Goal: Transaction & Acquisition: Book appointment/travel/reservation

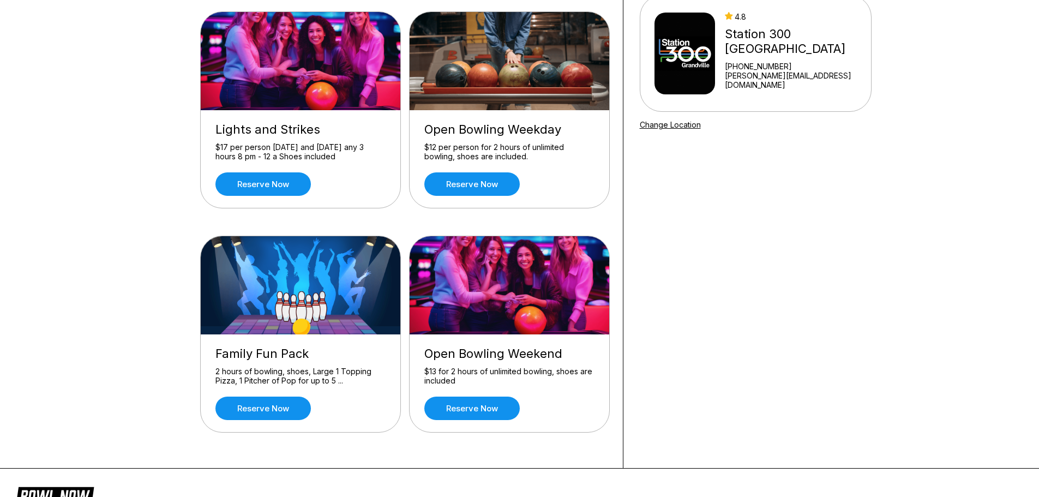
scroll to position [109, 0]
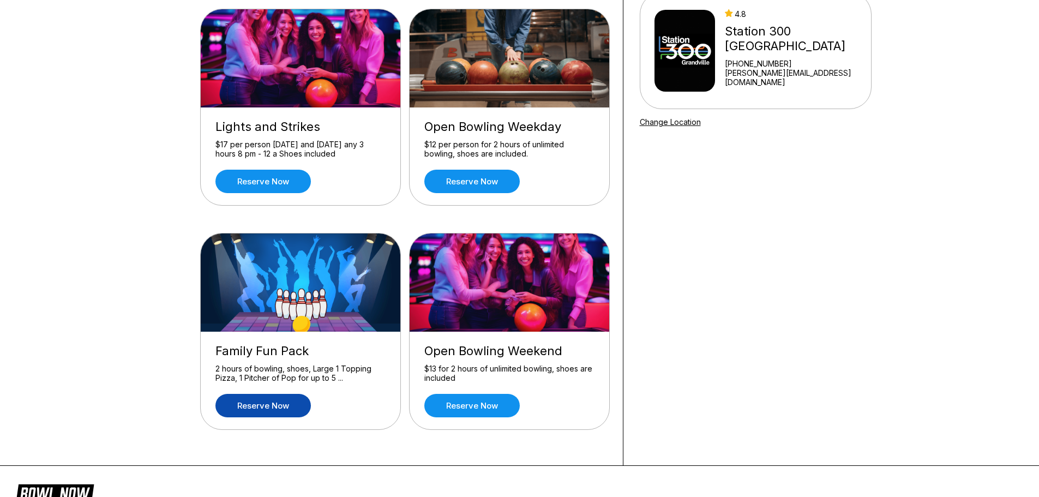
click at [270, 403] on link "Reserve now" at bounding box center [262, 405] width 95 height 23
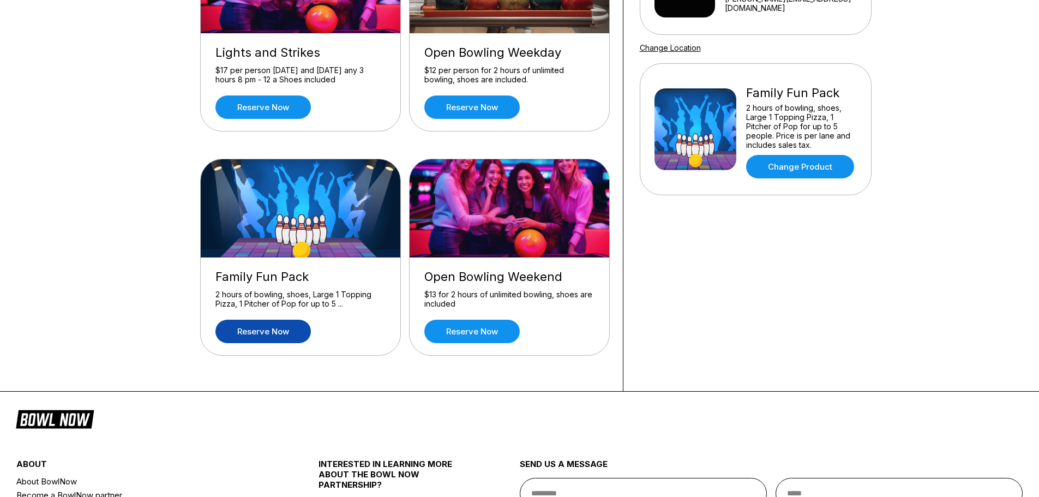
scroll to position [218, 0]
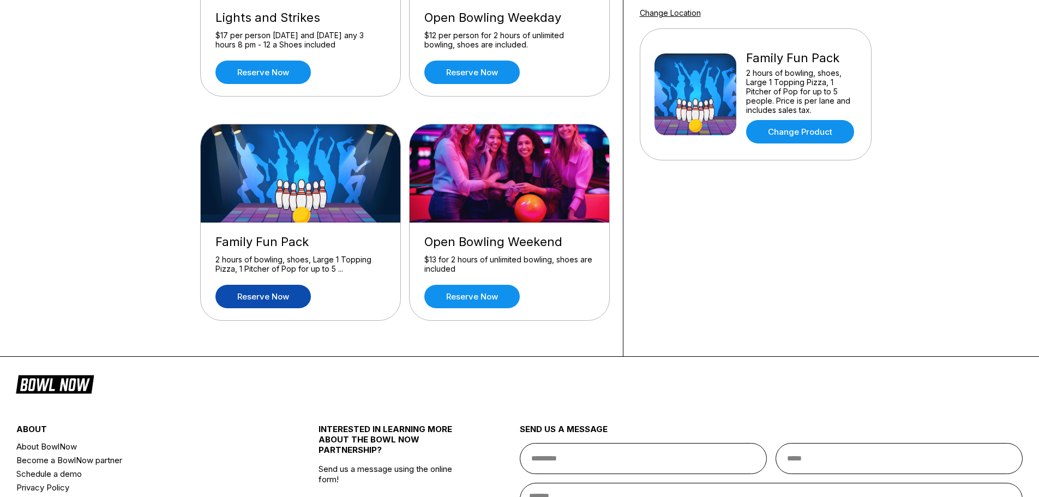
click at [291, 298] on link "Reserve now" at bounding box center [262, 296] width 95 height 23
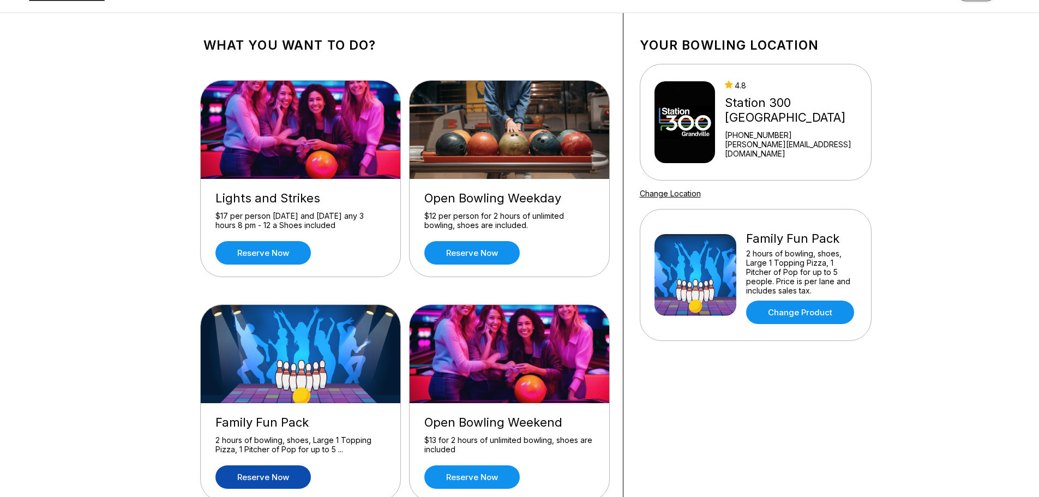
scroll to position [109, 0]
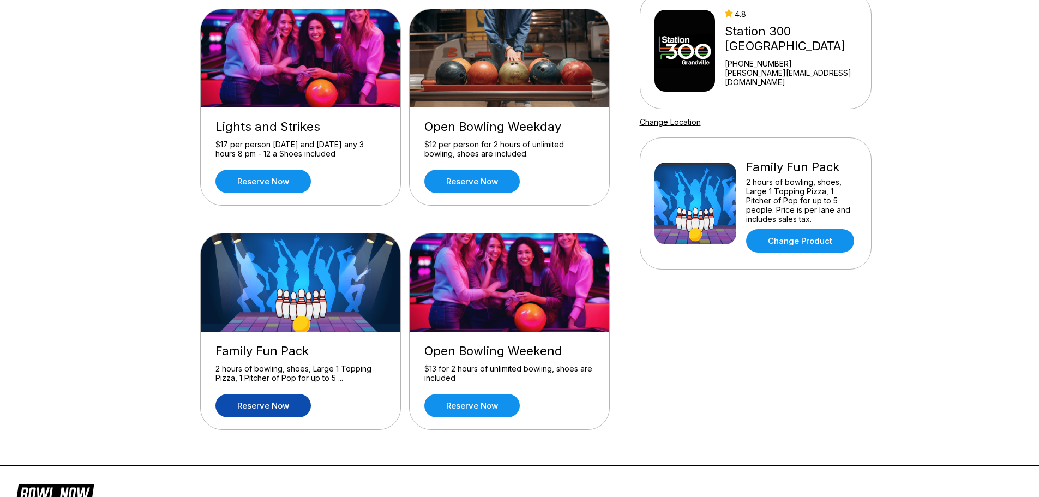
click at [286, 407] on link "Reserve now" at bounding box center [262, 405] width 95 height 23
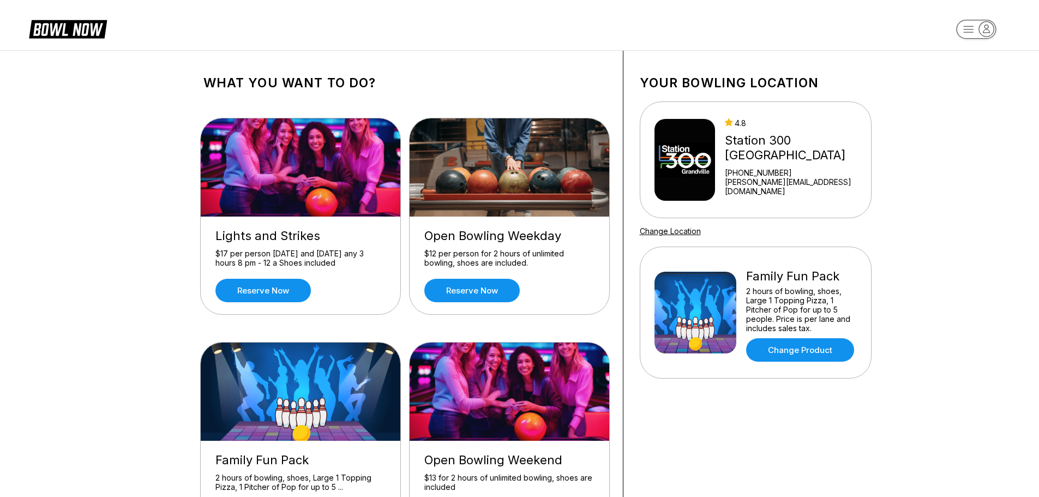
click at [291, 368] on img at bounding box center [301, 392] width 201 height 98
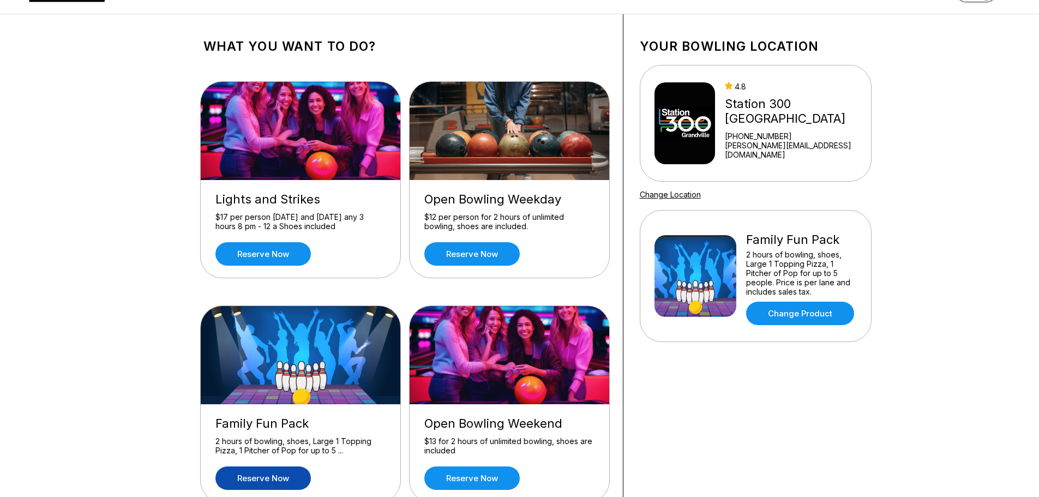
scroll to position [55, 0]
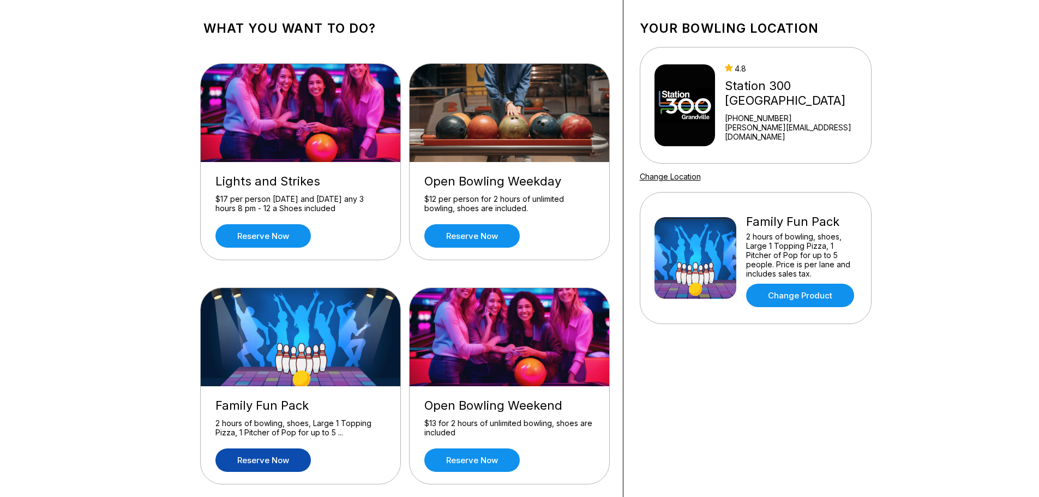
click at [713, 276] on img at bounding box center [695, 258] width 82 height 82
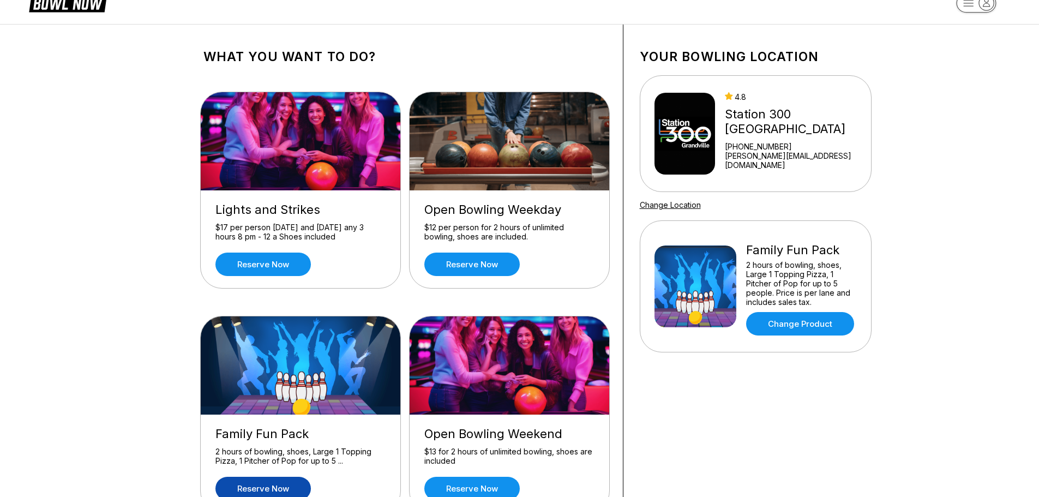
scroll to position [0, 0]
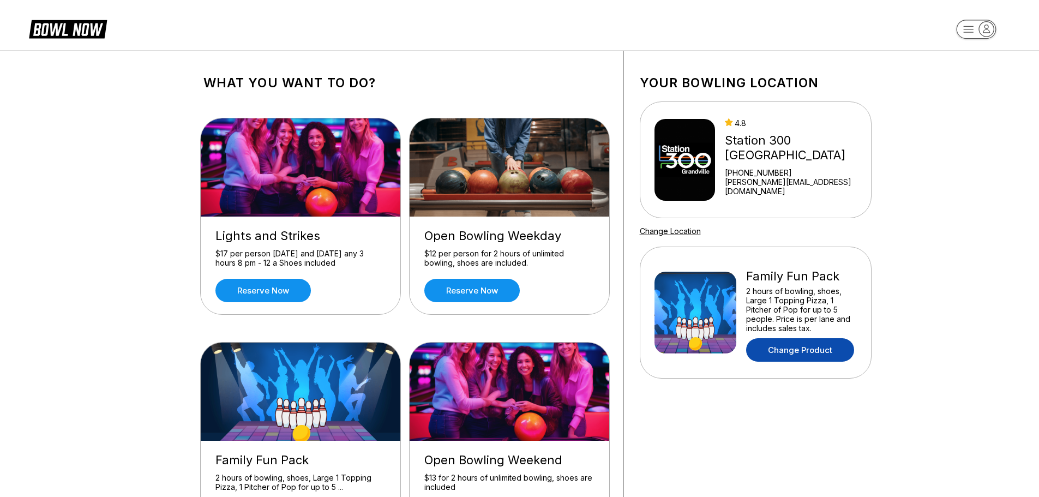
click at [785, 350] on link "Change Product" at bounding box center [800, 349] width 108 height 23
click at [777, 346] on link "Change Product" at bounding box center [800, 349] width 108 height 23
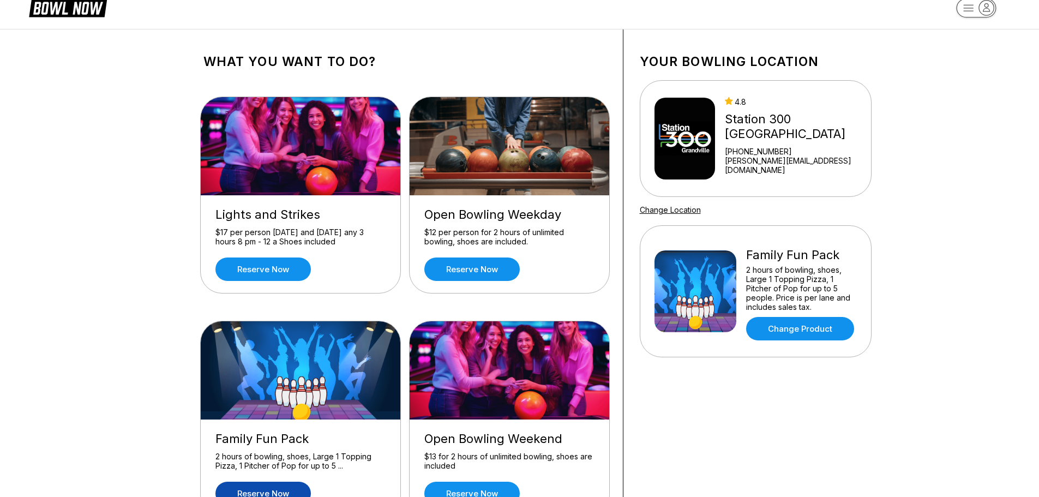
scroll to position [55, 0]
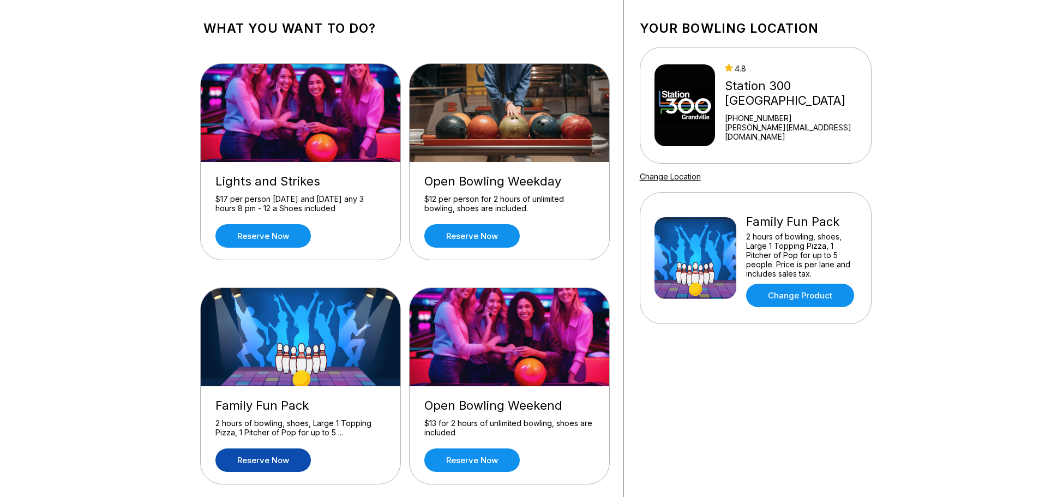
click at [231, 463] on link "Reserve now" at bounding box center [262, 459] width 95 height 23
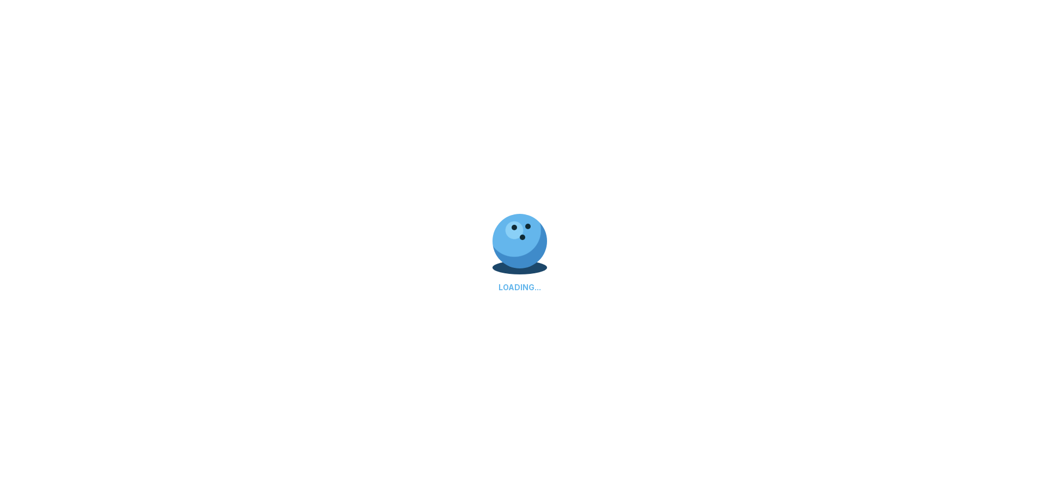
scroll to position [0, 0]
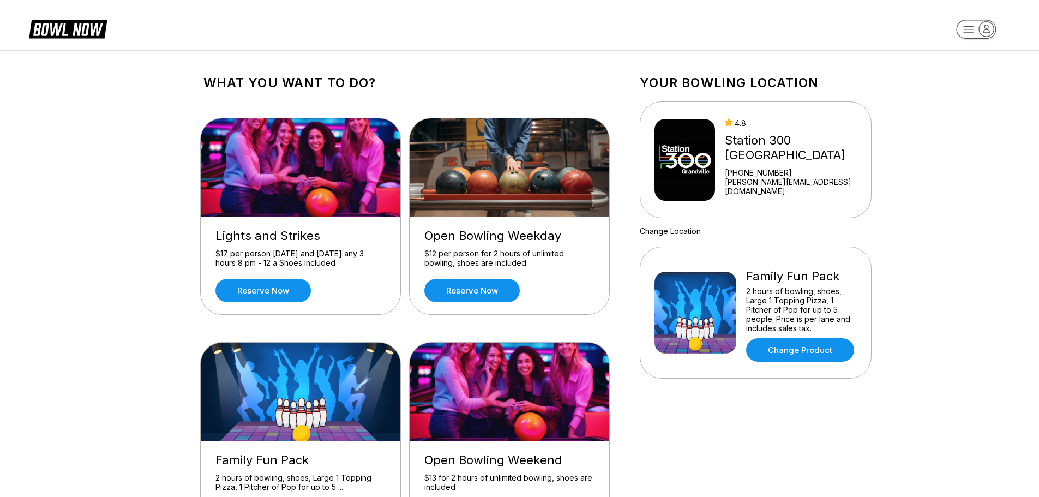
click at [975, 30] on rect "button" at bounding box center [976, 29] width 40 height 19
click at [954, 76] on div "All Bookings" at bounding box center [977, 80] width 76 height 19
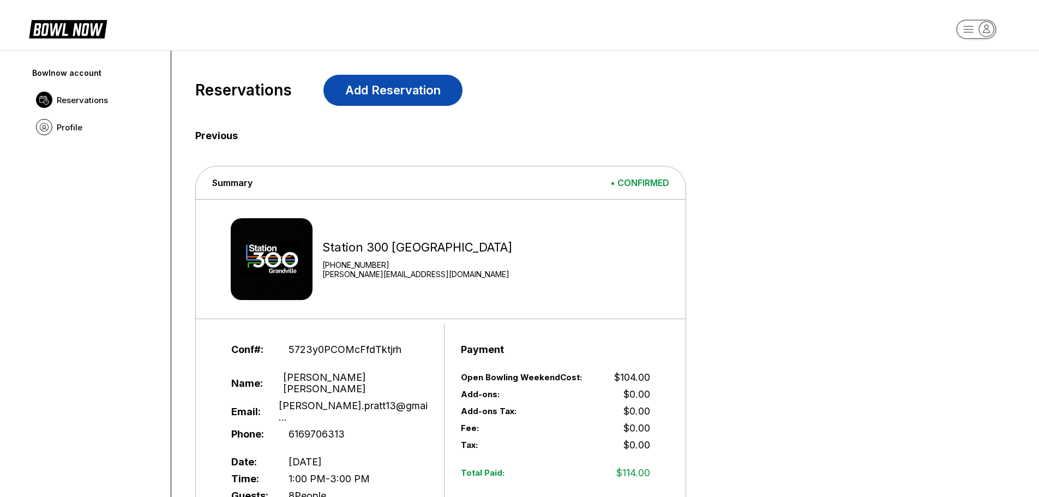
click at [386, 79] on link "Add Reservation" at bounding box center [392, 90] width 139 height 31
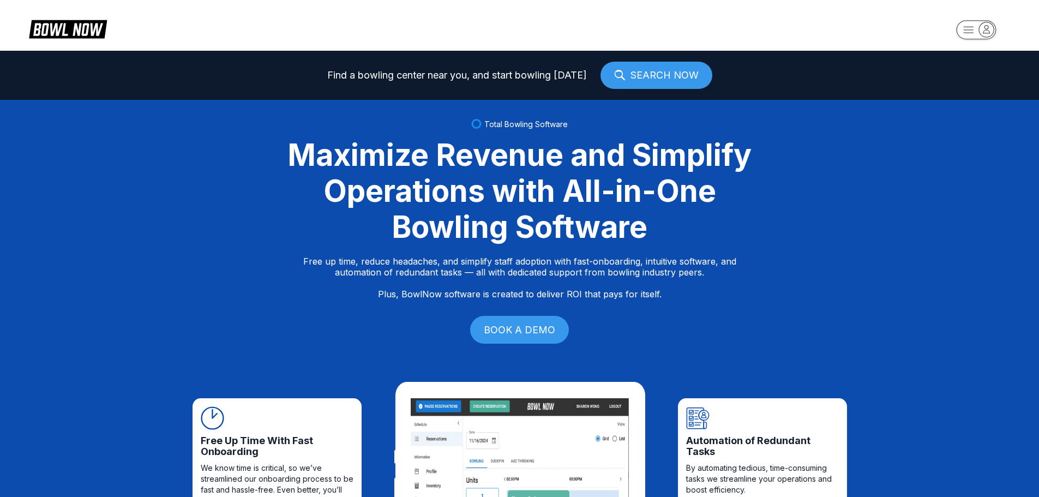
click at [982, 27] on icon "button" at bounding box center [986, 29] width 15 height 15
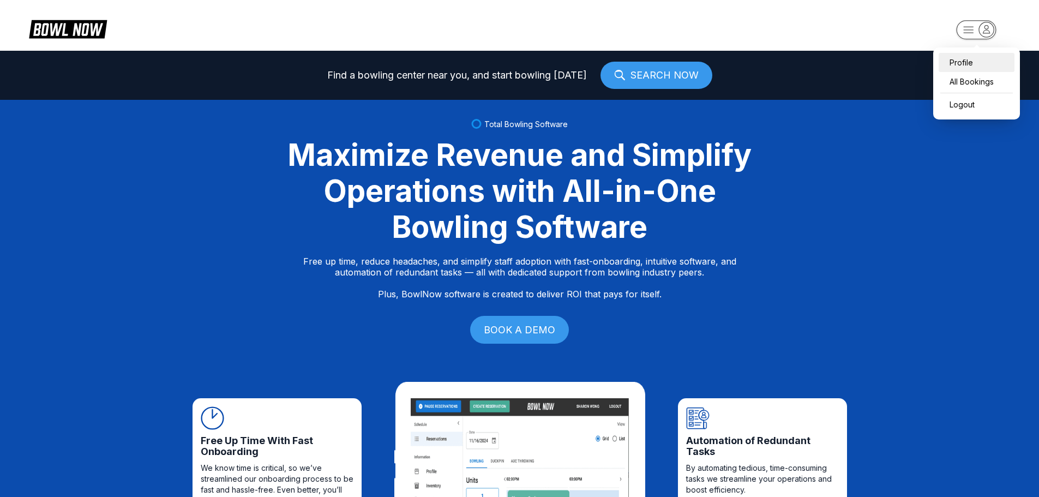
click at [972, 59] on div "Profile" at bounding box center [977, 62] width 76 height 19
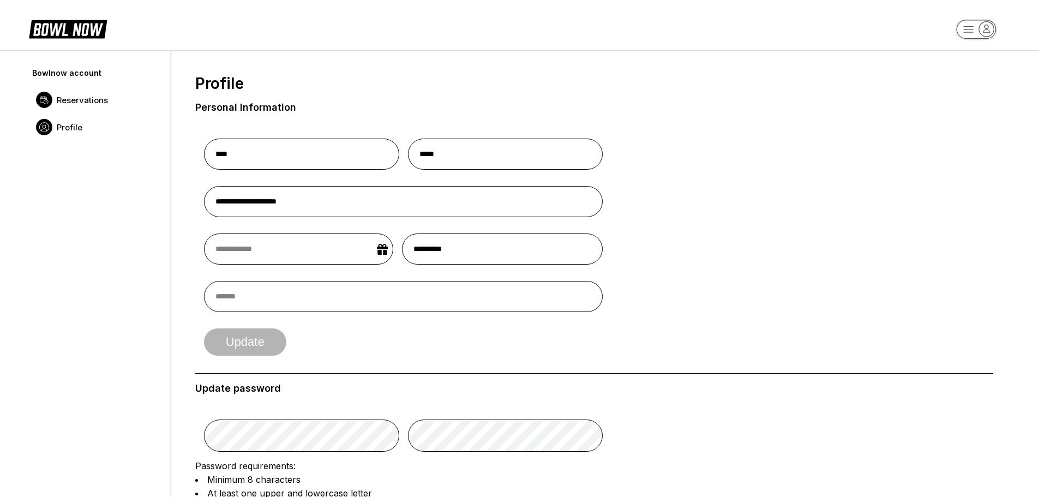
click at [98, 103] on span "Reservations" at bounding box center [82, 100] width 51 height 10
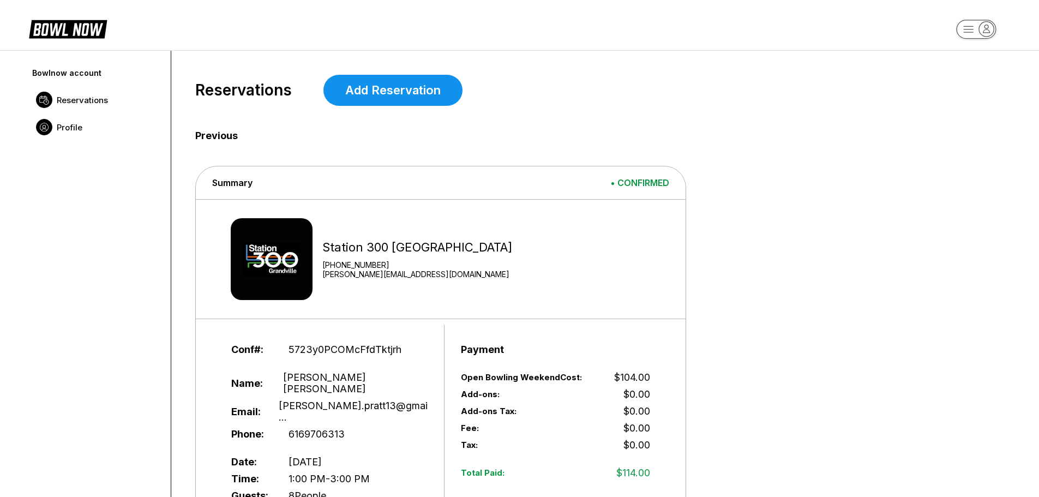
click at [68, 131] on span "Profile" at bounding box center [70, 127] width 26 height 10
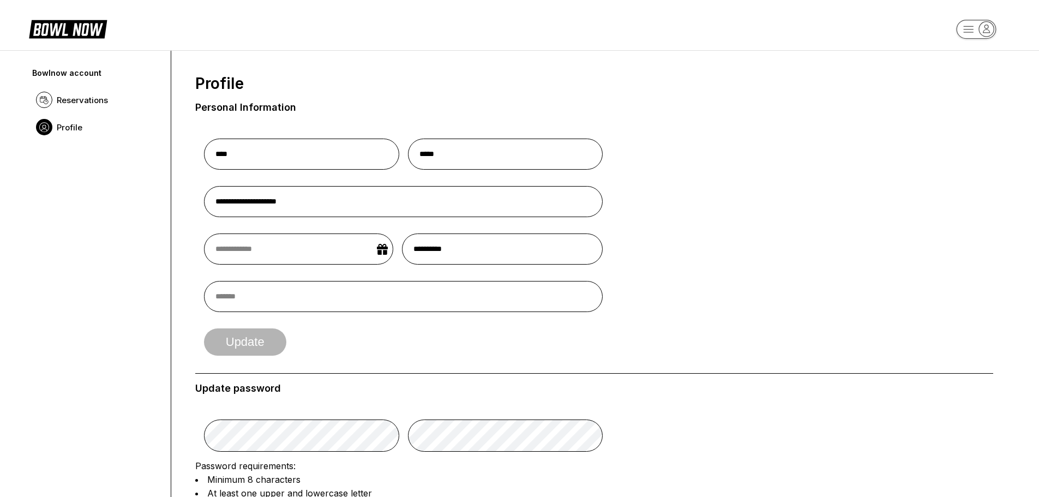
click at [756, 226] on form "**********" at bounding box center [594, 243] width 798 height 242
click at [86, 95] on span "Reservations" at bounding box center [82, 100] width 51 height 10
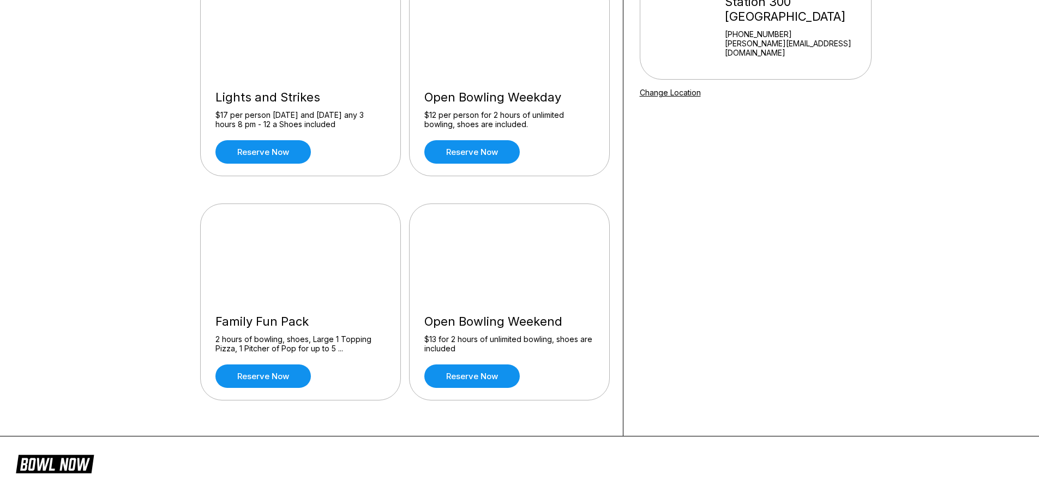
scroll to position [136, 0]
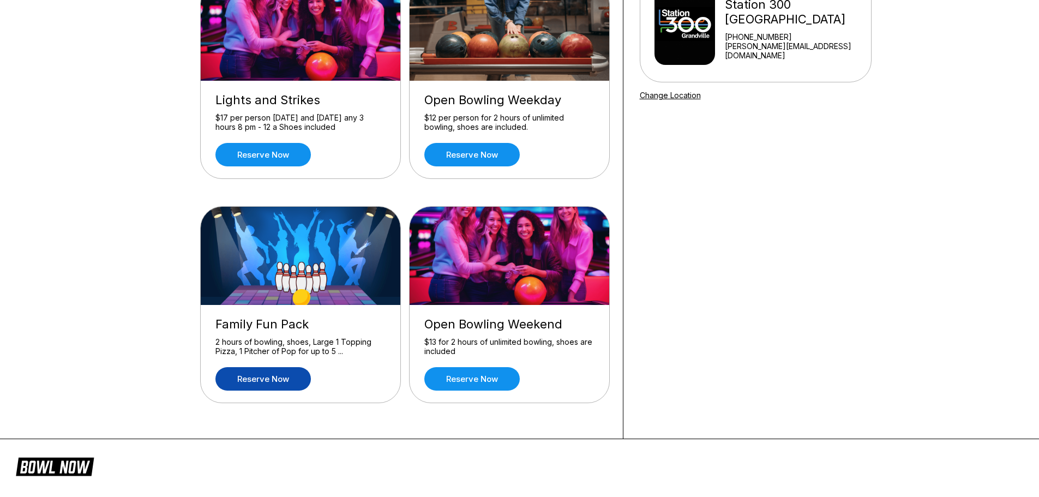
click at [292, 379] on link "Reserve now" at bounding box center [262, 378] width 95 height 23
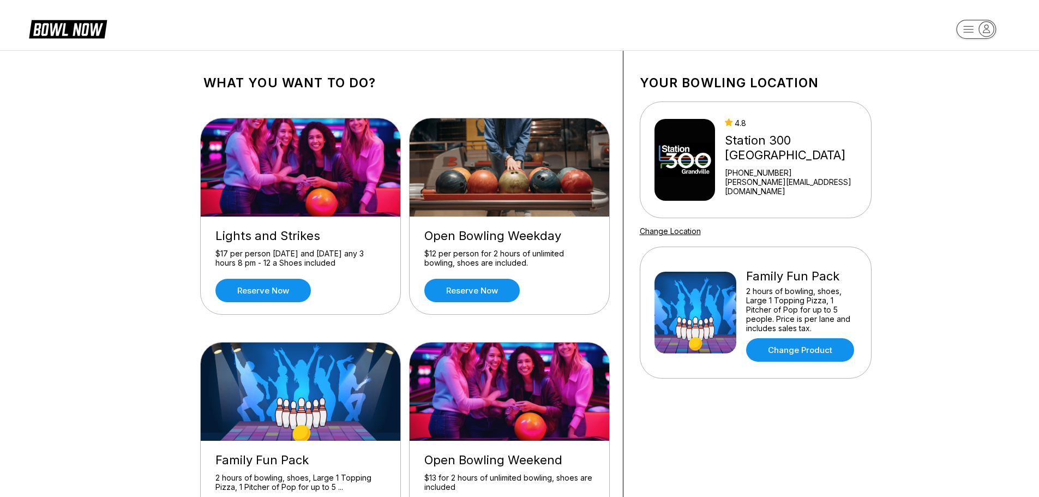
scroll to position [109, 0]
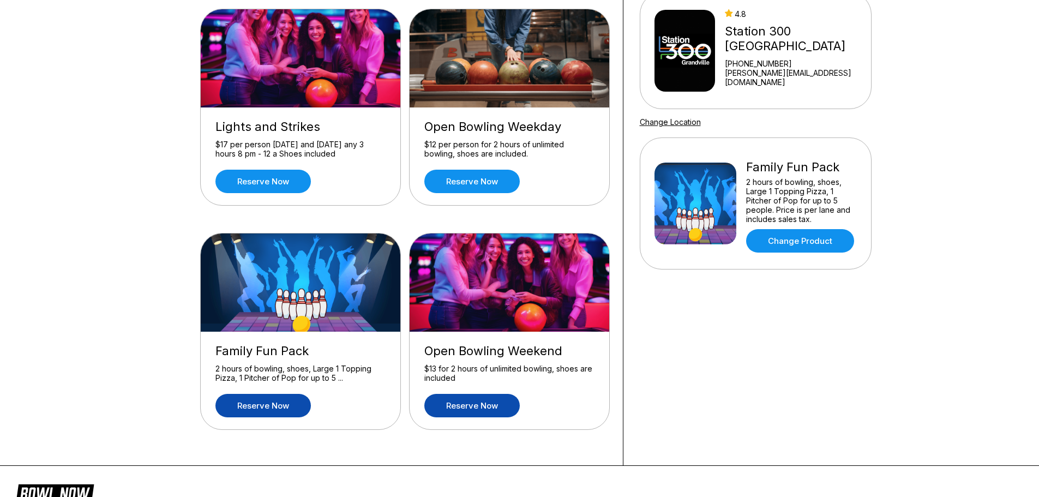
click at [490, 400] on link "Reserve now" at bounding box center [471, 405] width 95 height 23
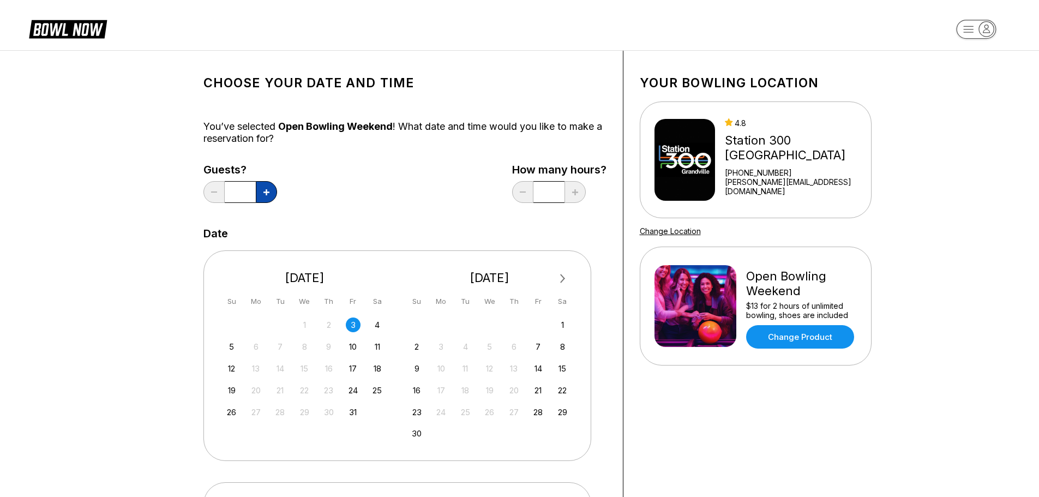
click at [263, 188] on button at bounding box center [266, 192] width 21 height 22
type input "*"
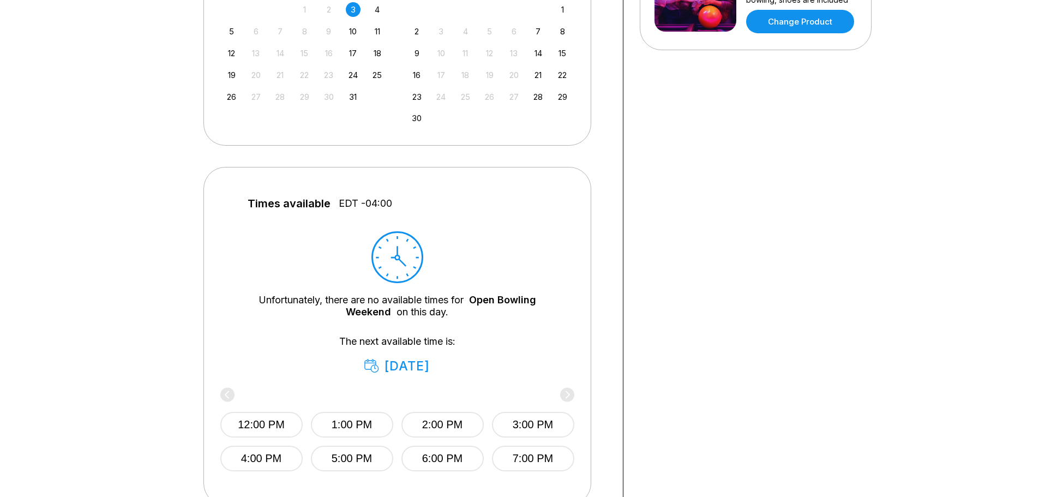
scroll to position [327, 0]
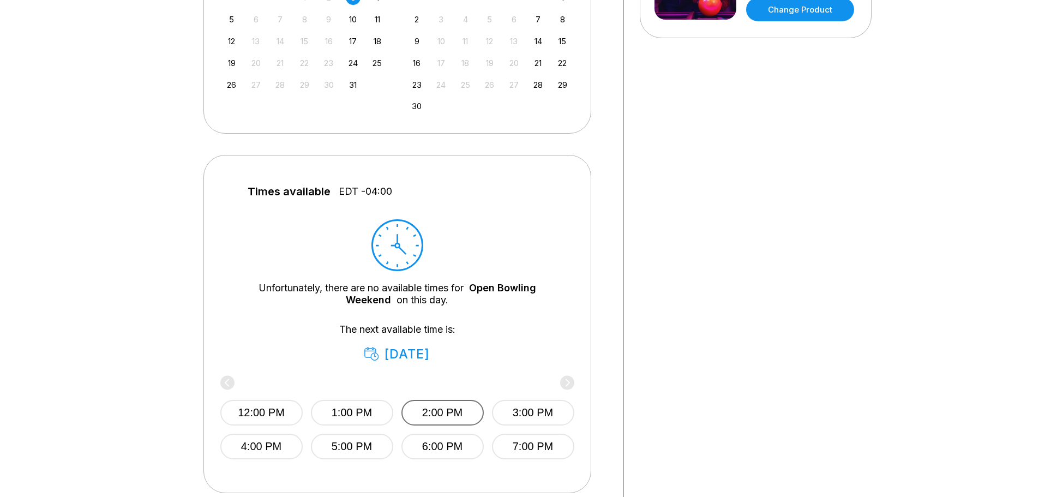
click at [478, 406] on button "2:00 PM" at bounding box center [442, 413] width 82 height 26
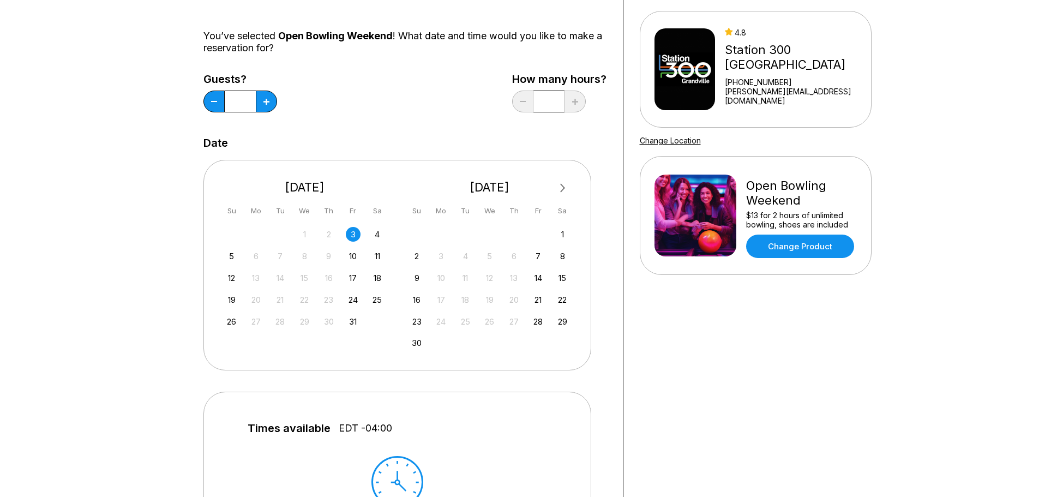
scroll to position [0, 0]
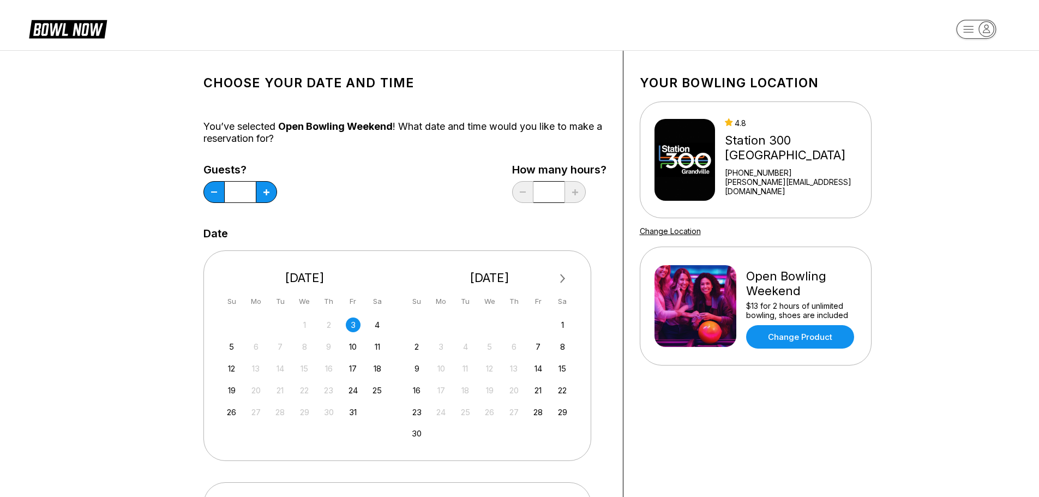
click at [738, 434] on div "Your bowling location 4.8 Station 300 Grandville +16165342695 jason@station300.…" at bounding box center [755, 467] width 265 height 832
click at [822, 344] on link "Change Product" at bounding box center [800, 336] width 108 height 23
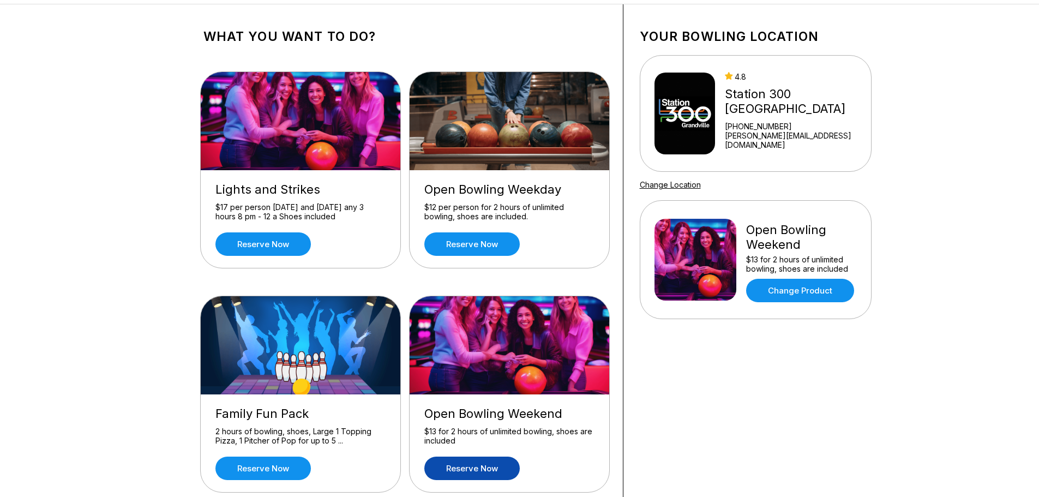
scroll to position [109, 0]
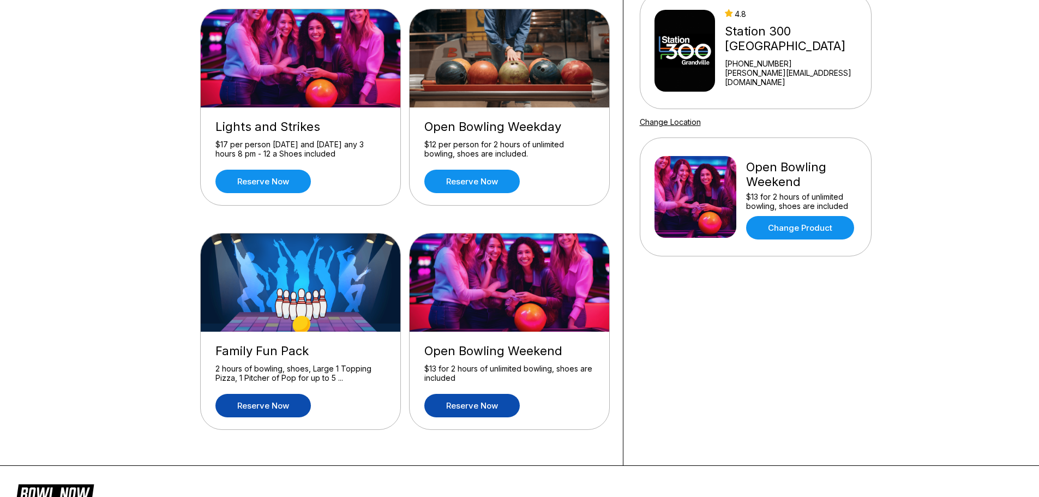
click at [281, 409] on link "Reserve now" at bounding box center [262, 405] width 95 height 23
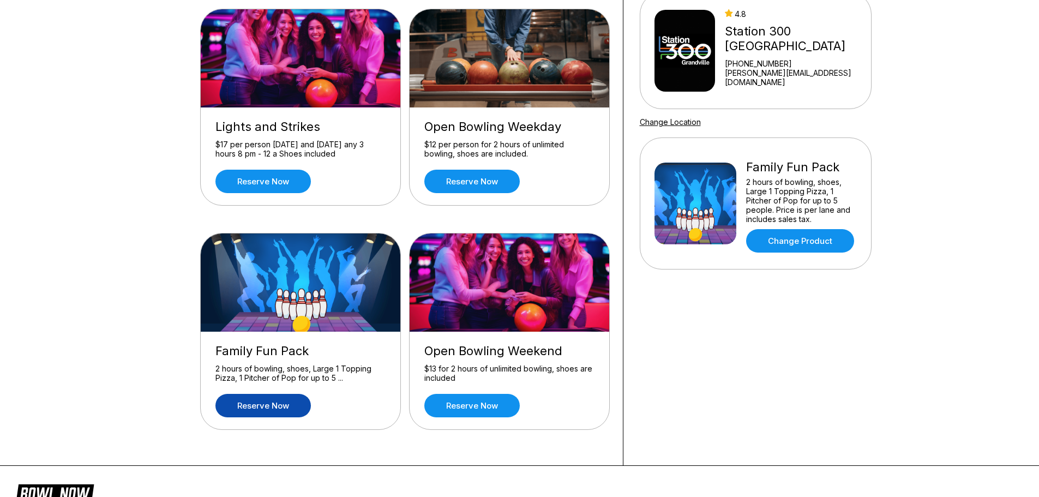
scroll to position [0, 0]
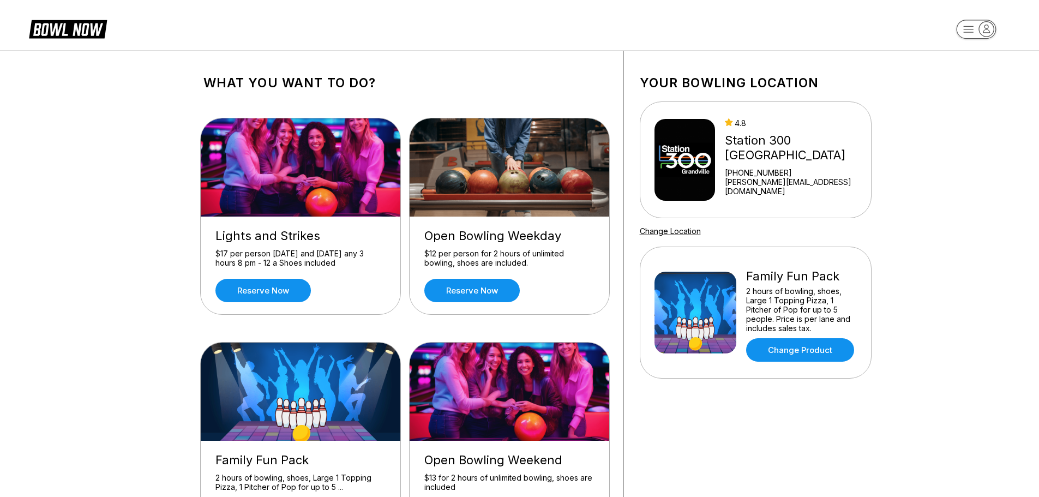
click at [704, 310] on img at bounding box center [695, 313] width 82 height 82
click at [805, 283] on div "Family Fun Pack 2 hours of bowling, shoes, Large 1 Topping Pizza, 1 Pitcher of …" at bounding box center [801, 312] width 111 height 98
click at [803, 282] on div "Family Fun Pack" at bounding box center [801, 276] width 111 height 15
click at [735, 283] on div "Family Fun Pack 2 hours of bowling, shoes, Large 1 Topping Pizza, 1 Pitcher of …" at bounding box center [755, 312] width 202 height 98
click at [701, 295] on img at bounding box center [695, 313] width 82 height 82
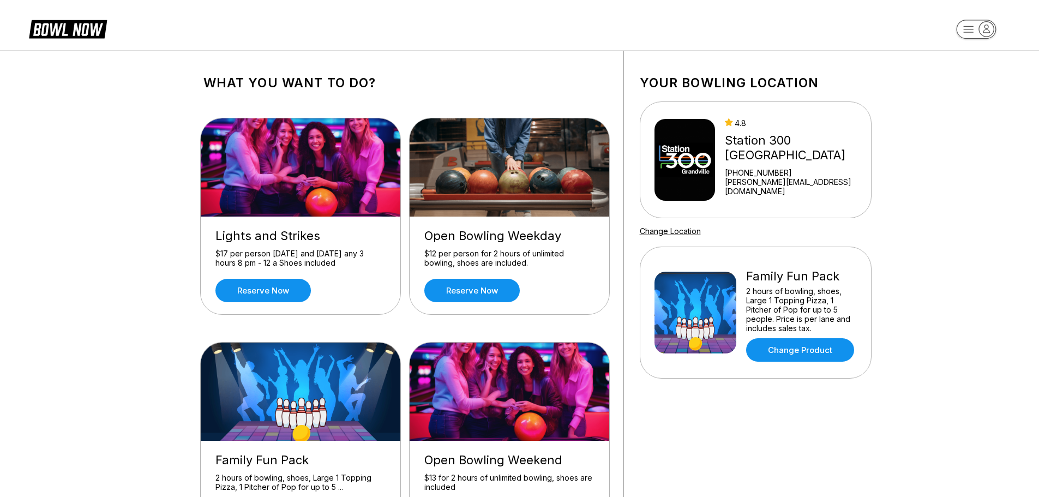
click at [701, 295] on img at bounding box center [695, 313] width 82 height 82
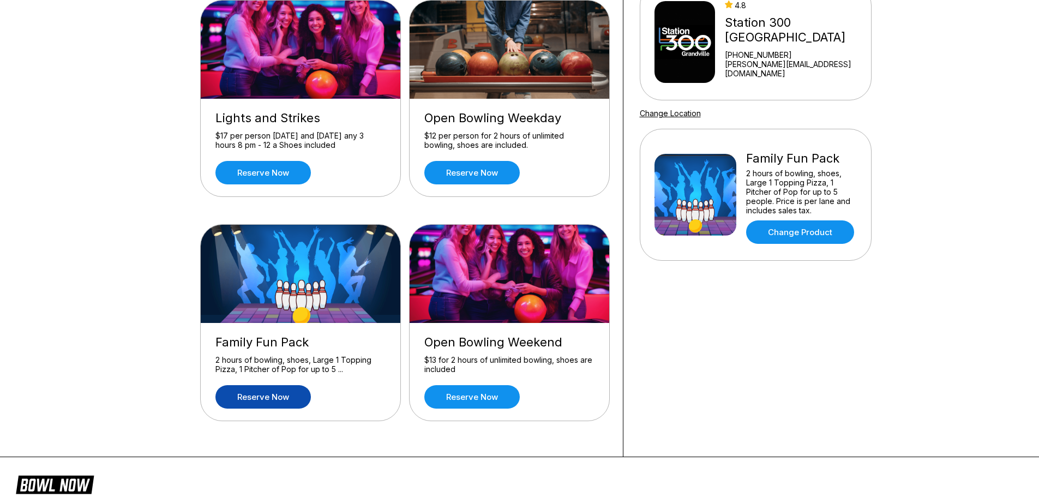
scroll to position [273, 0]
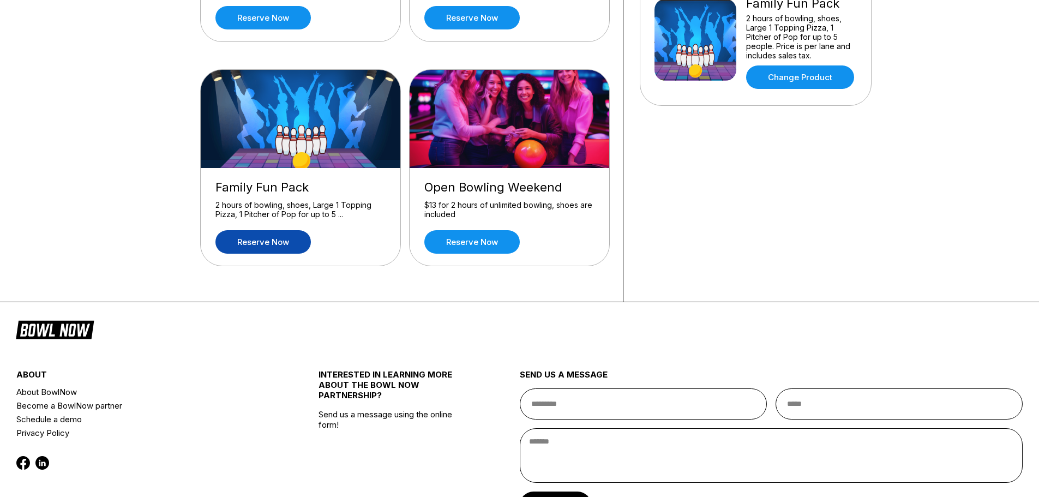
click at [323, 218] on div "2 hours of bowling, shoes, Large 1 Topping Pizza, 1 Pitcher of Pop for up to 5 …" at bounding box center [300, 209] width 170 height 19
click at [320, 207] on div "2 hours of bowling, shoes, Large 1 Topping Pizza, 1 Pitcher of Pop for up to 5 …" at bounding box center [300, 209] width 170 height 19
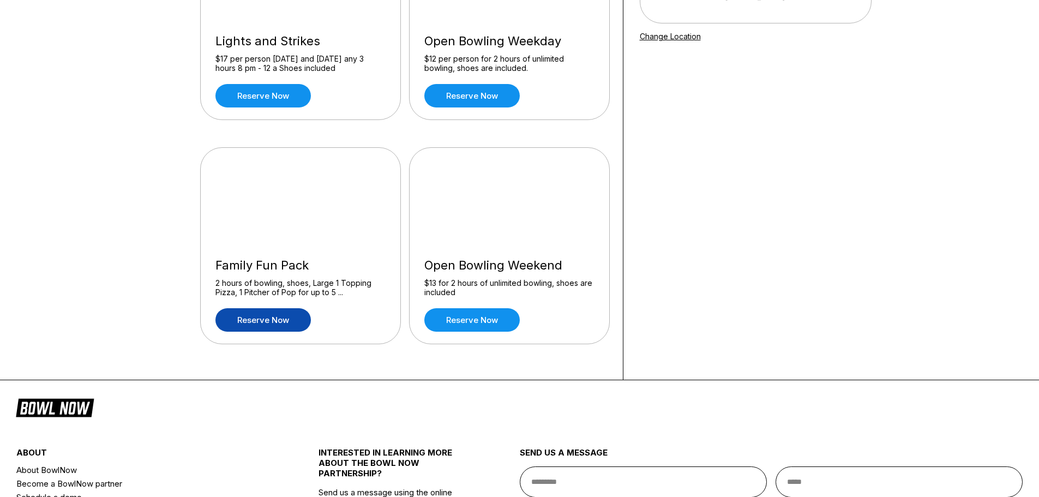
scroll to position [218, 0]
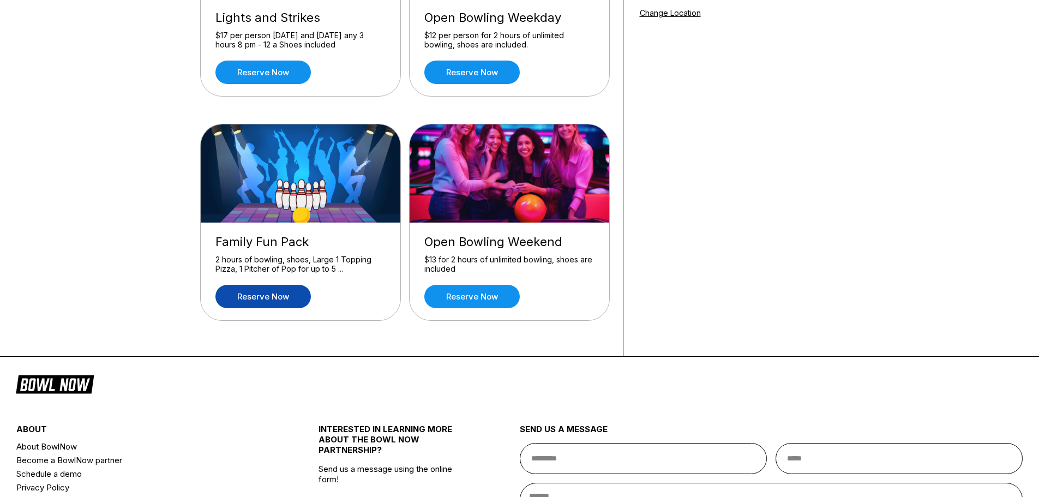
click at [298, 299] on link "Reserve now" at bounding box center [262, 296] width 95 height 23
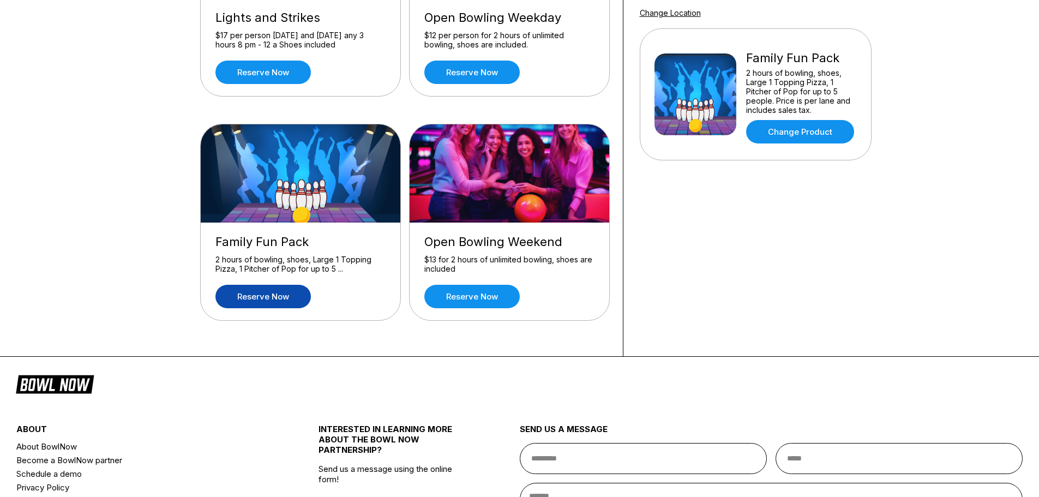
click at [287, 298] on link "Reserve now" at bounding box center [262, 296] width 95 height 23
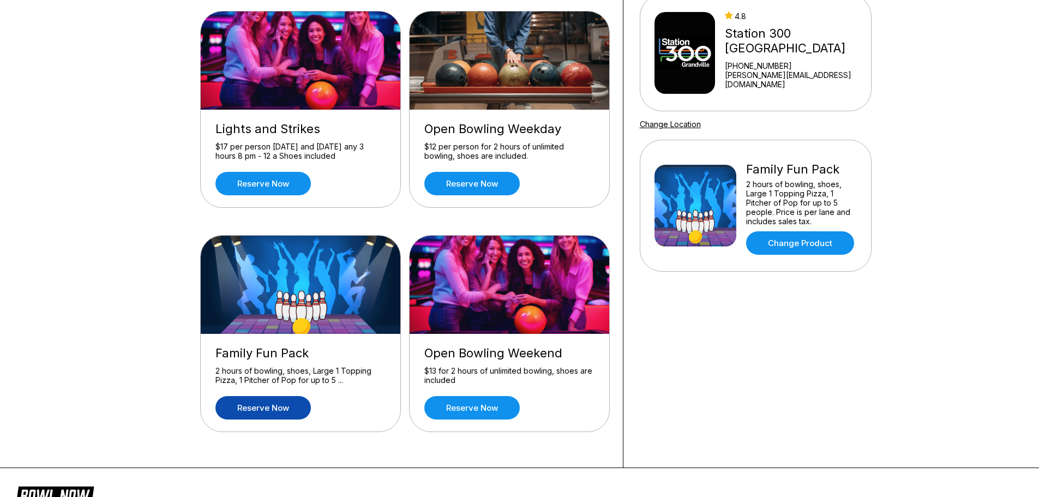
scroll to position [109, 0]
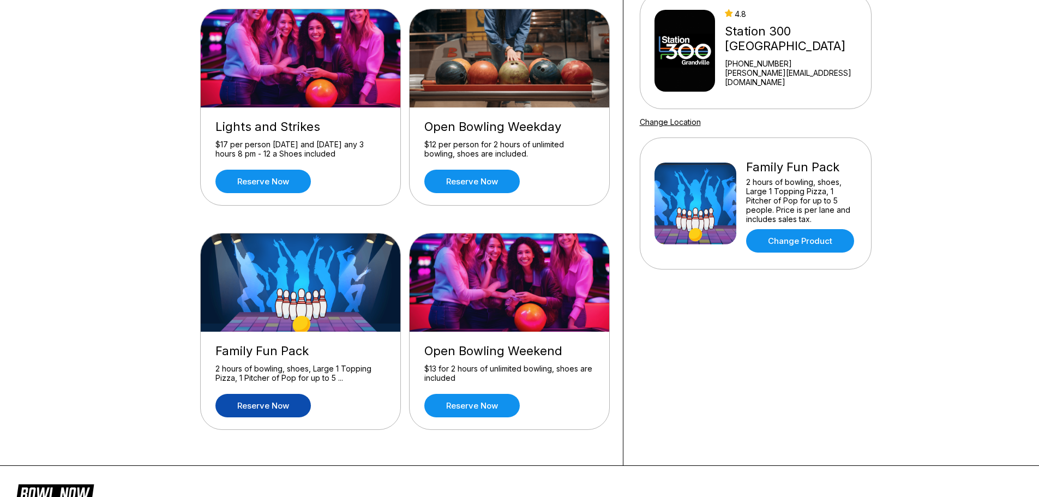
click at [253, 400] on link "Reserve now" at bounding box center [262, 405] width 95 height 23
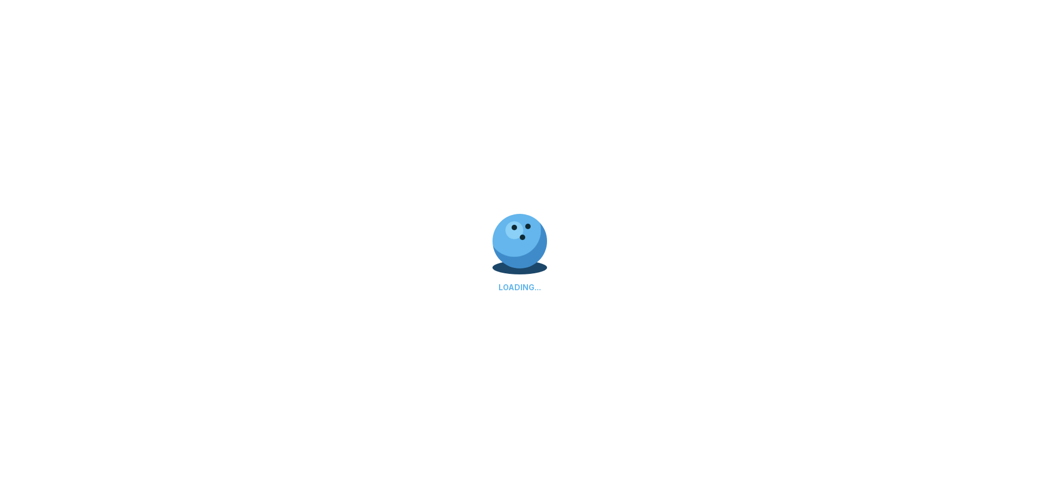
scroll to position [0, 0]
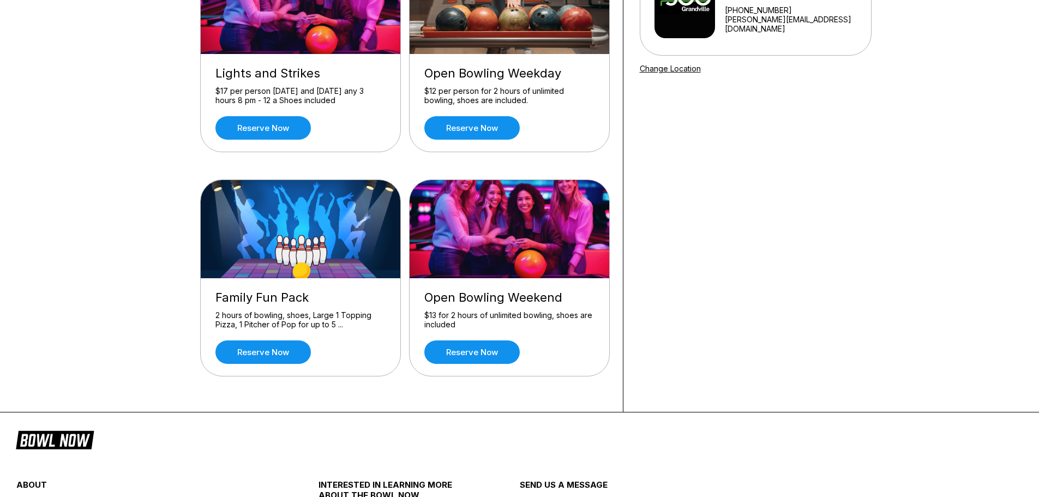
scroll to position [164, 0]
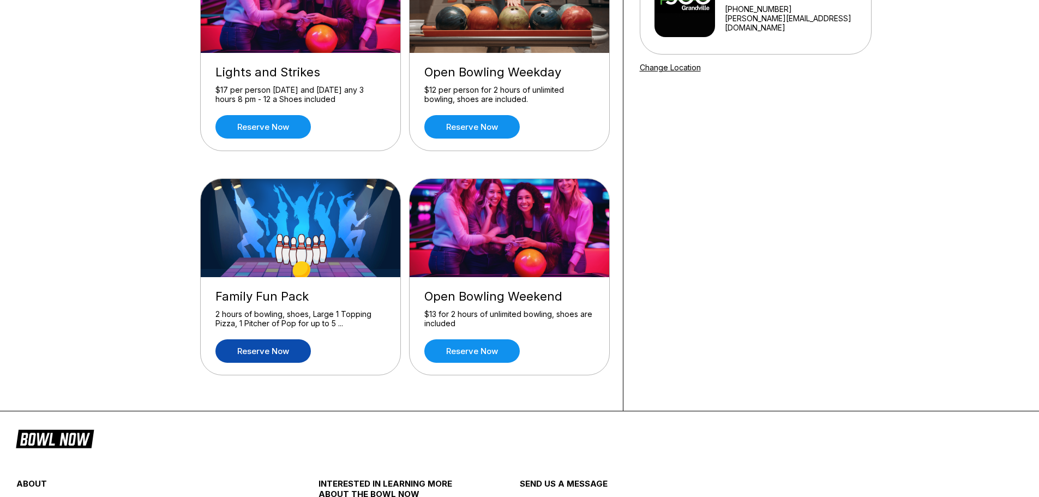
click at [260, 353] on link "Reserve now" at bounding box center [262, 350] width 95 height 23
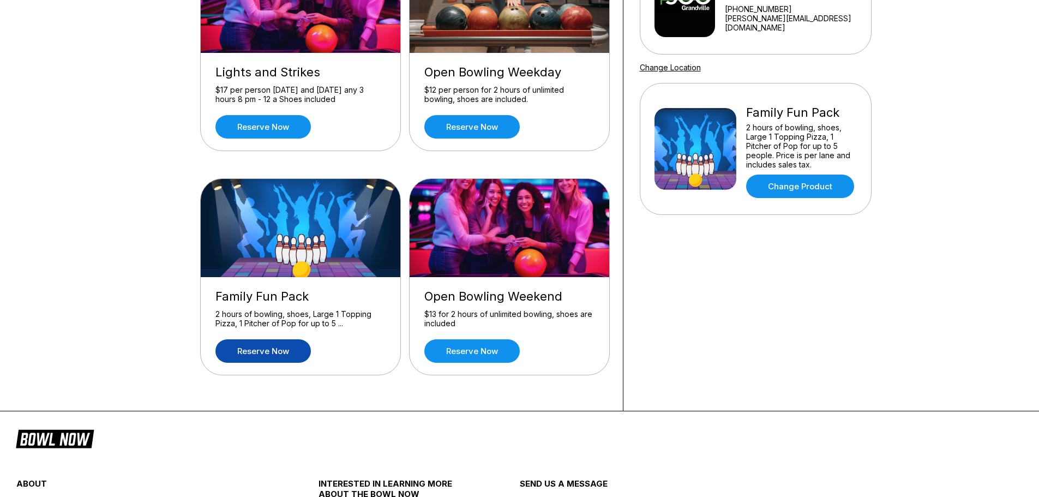
click at [276, 347] on link "Reserve now" at bounding box center [262, 350] width 95 height 23
